Goal: Find specific fact: Find specific fact

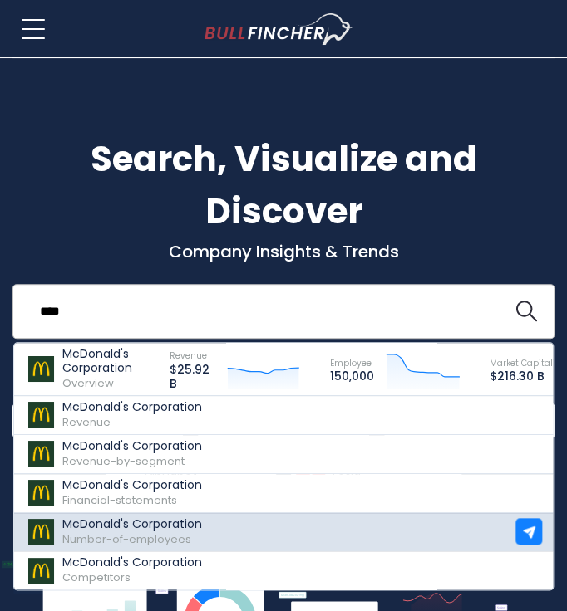
type input "****"
click at [105, 524] on p "McDonald's Corporation" at bounding box center [132, 524] width 140 height 14
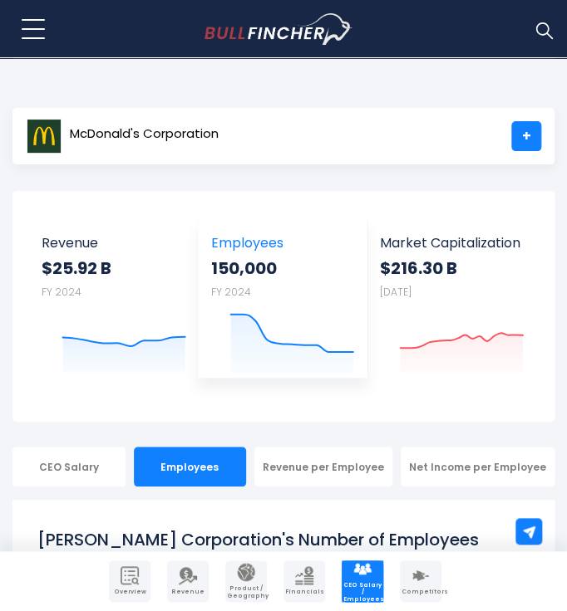
click at [238, 277] on strong "150,000" at bounding box center [282, 269] width 143 height 22
